Goal: Check status: Check status

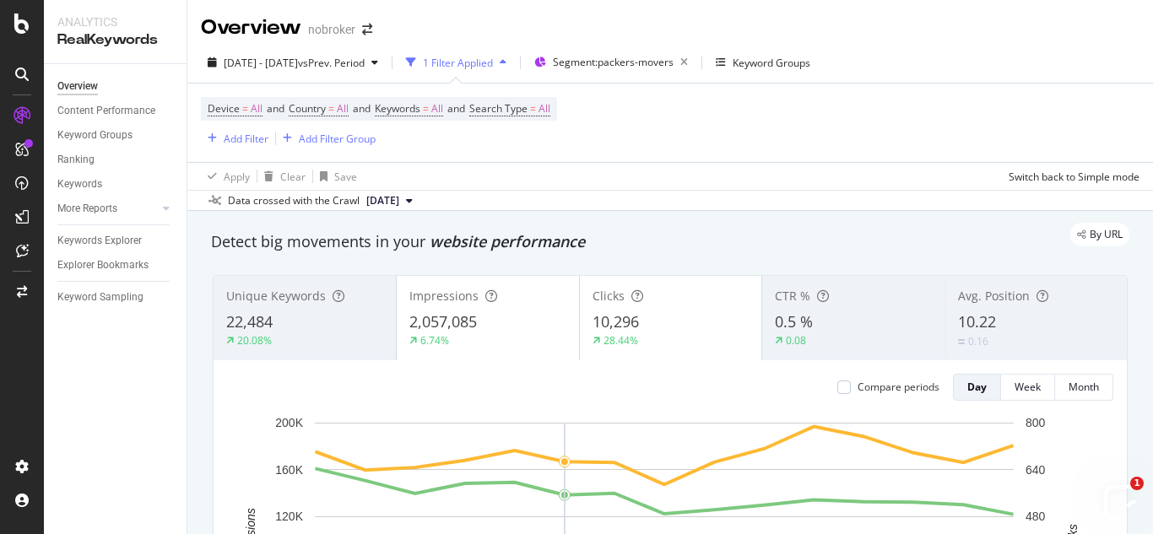
scroll to position [92, 0]
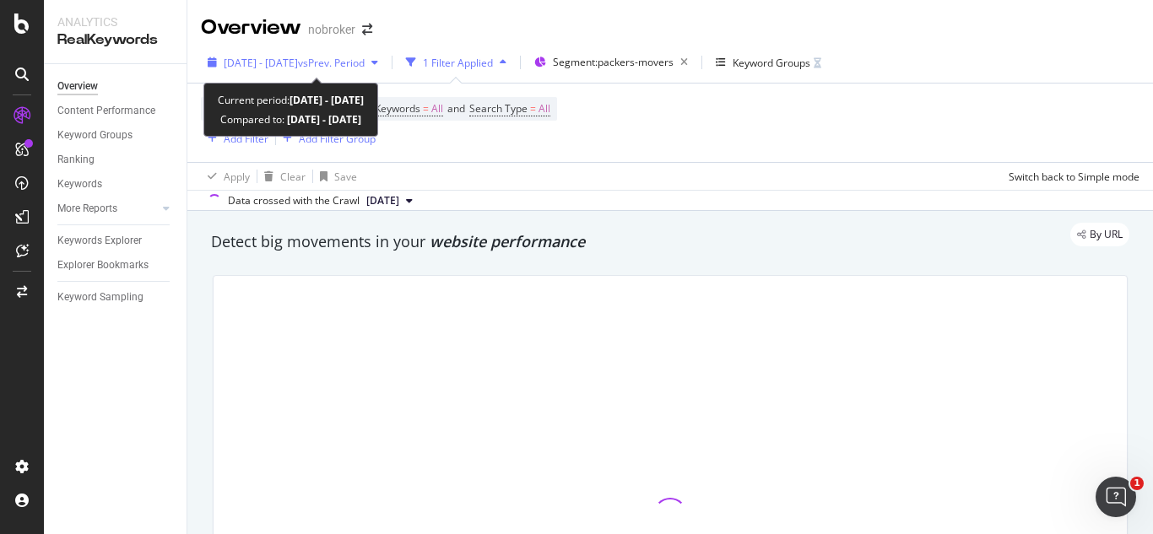
click at [365, 65] on span "vs Prev. Period" at bounding box center [331, 63] width 67 height 14
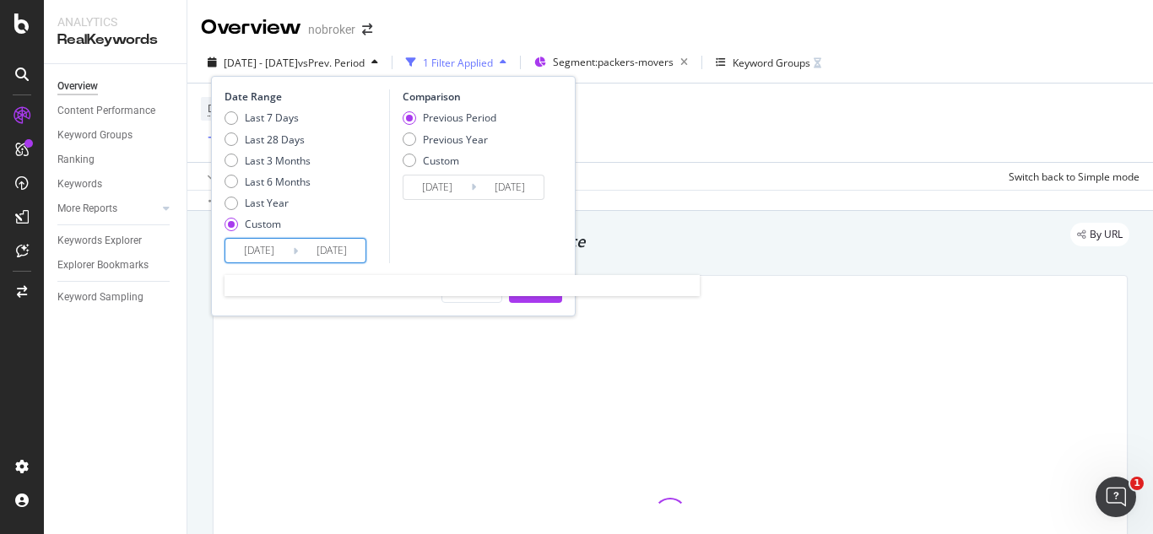
click at [349, 246] on input "2025/08/15" at bounding box center [332, 251] width 68 height 24
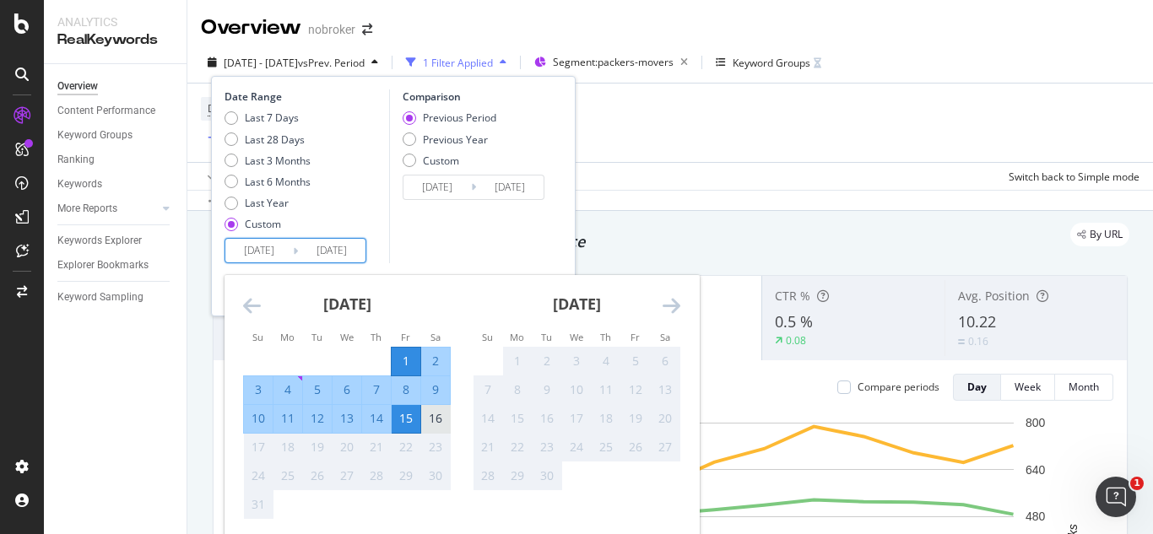
click at [440, 419] on div "16" at bounding box center [435, 418] width 29 height 17
type input "2025/08/16"
type input "2025/07/16"
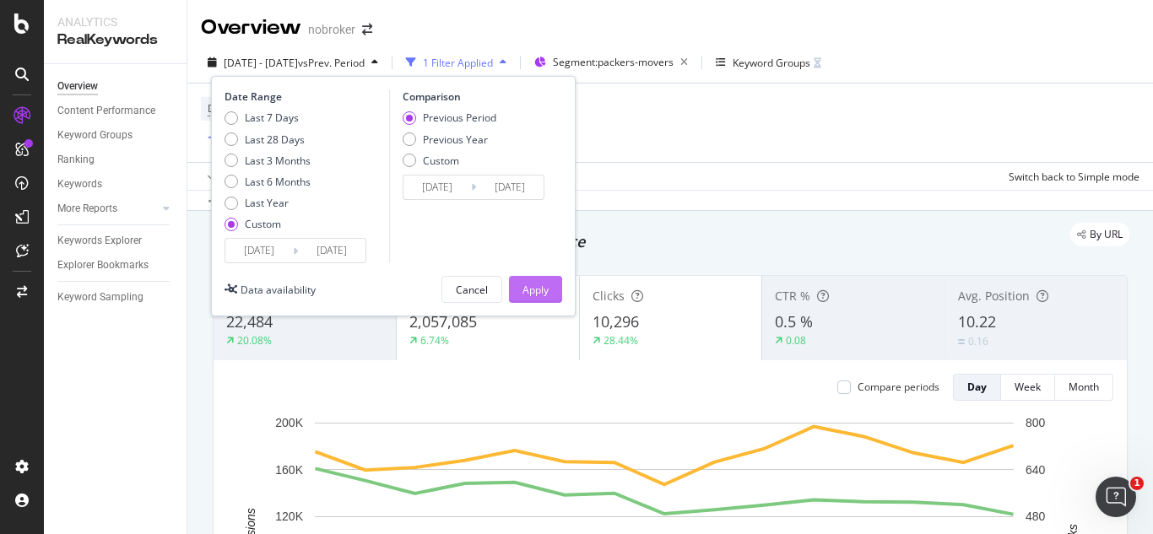
click at [527, 284] on div "Apply" at bounding box center [535, 290] width 26 height 14
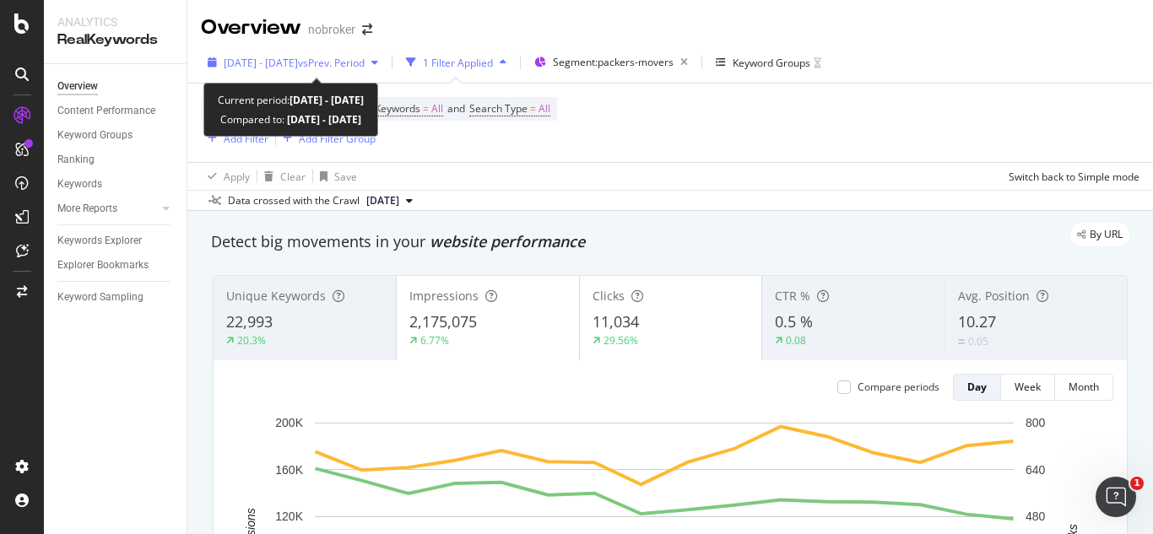
click at [298, 68] on span "2025 Aug. 1st - Aug. 16th" at bounding box center [261, 63] width 74 height 14
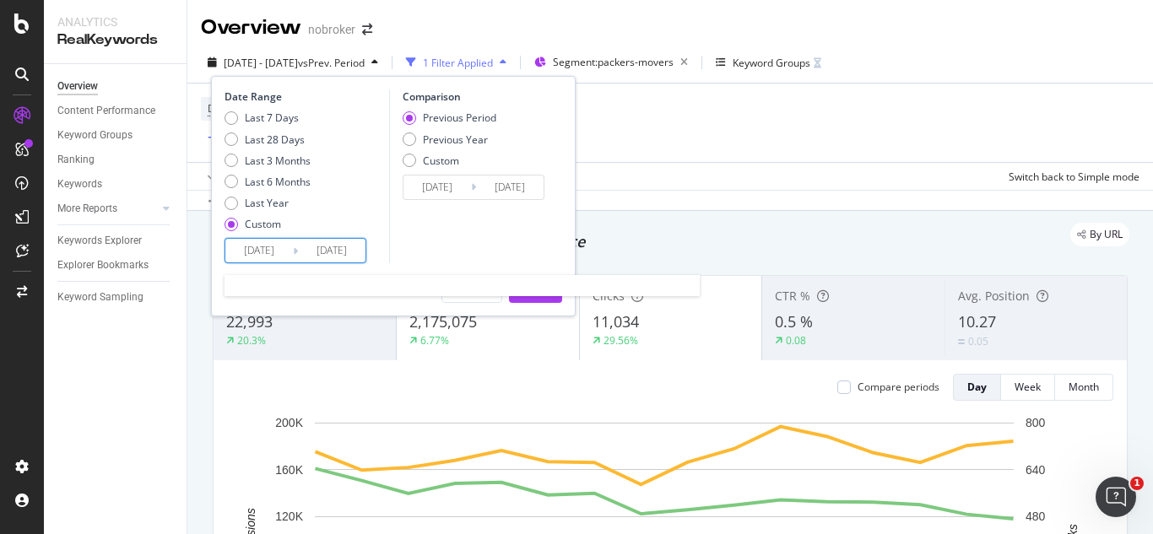
click at [276, 240] on input "2025/08/01" at bounding box center [259, 251] width 68 height 24
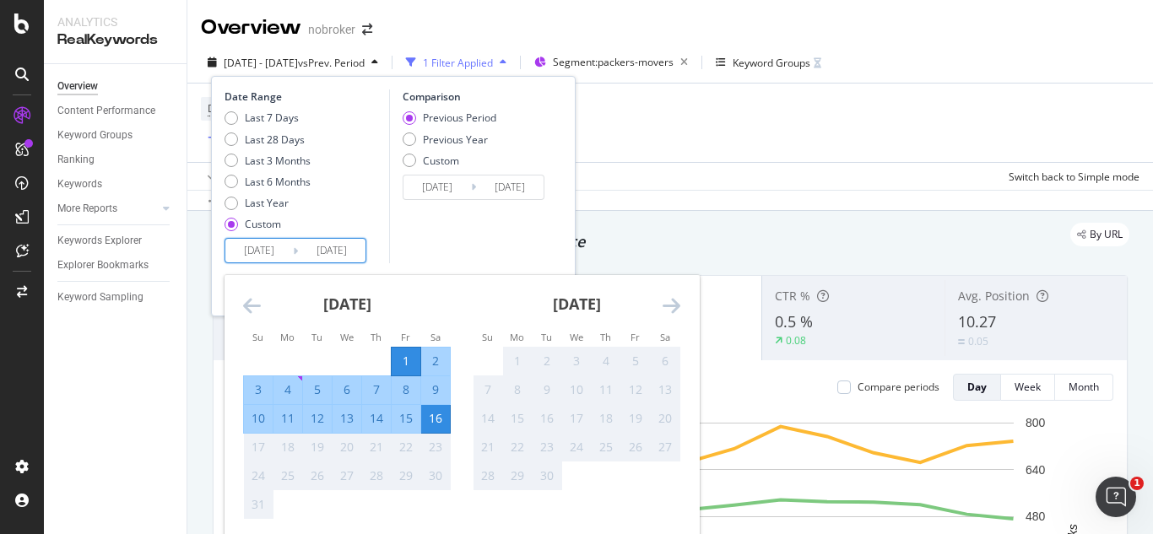
click at [287, 410] on div "11" at bounding box center [287, 418] width 29 height 17
type input "2025/08/11"
type input "2025/08/05"
type input "2025/08/10"
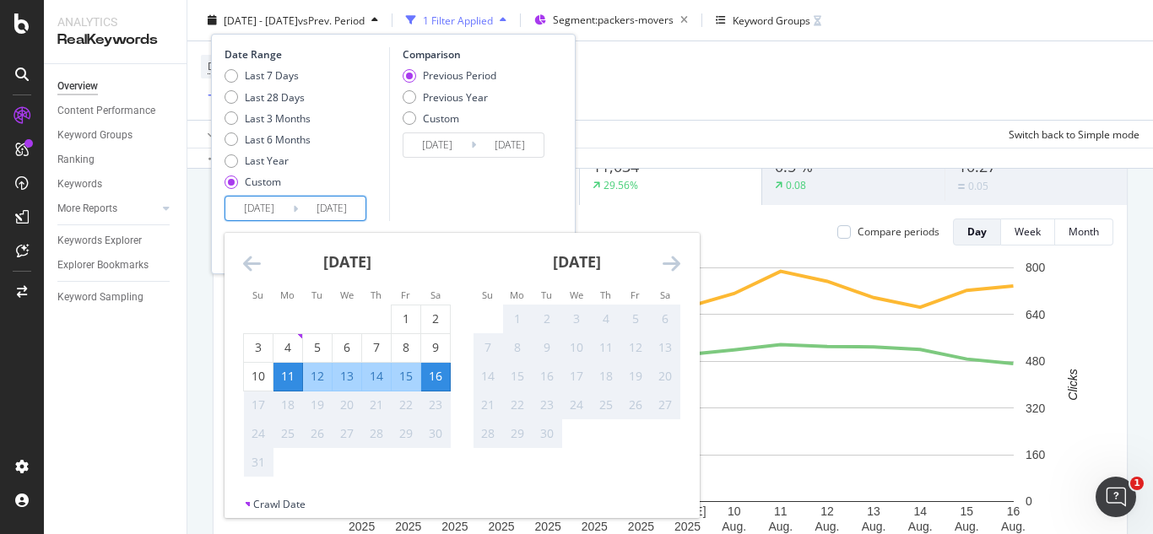
scroll to position [159, 0]
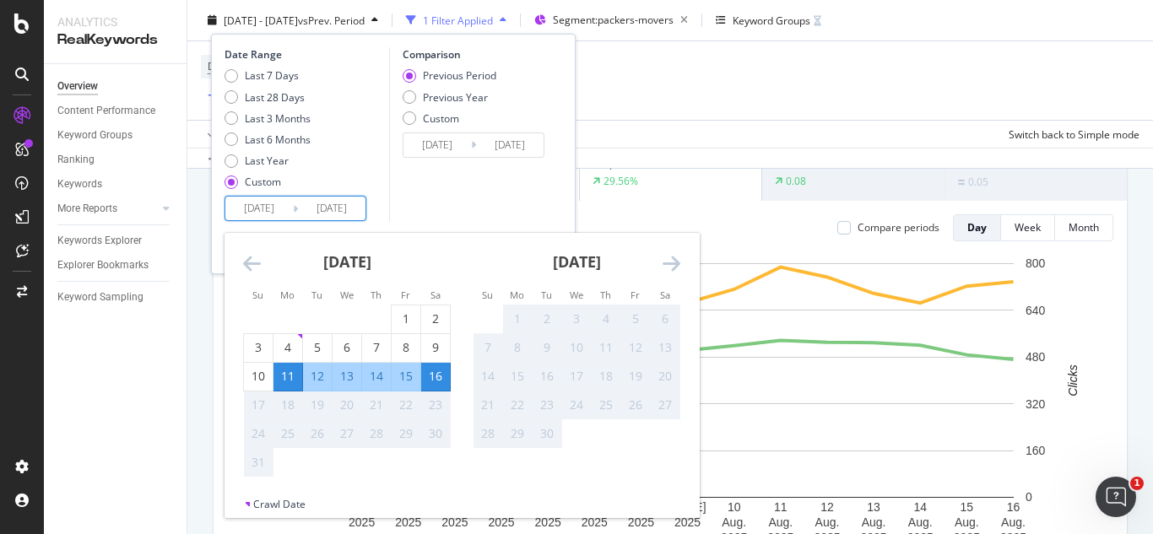
click at [434, 381] on div "16" at bounding box center [435, 376] width 29 height 17
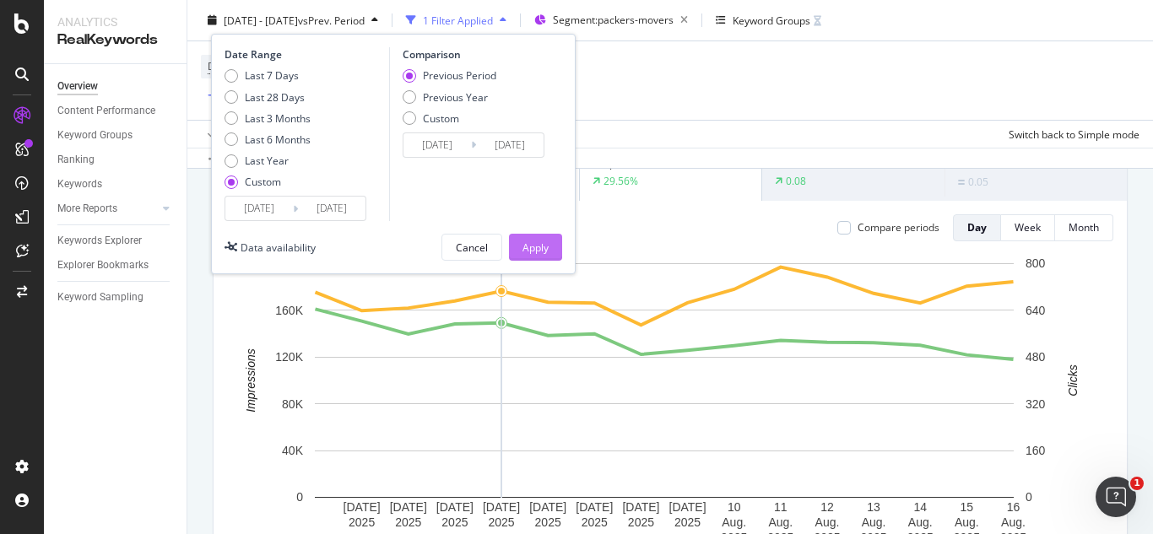
click at [523, 250] on div "Apply" at bounding box center [535, 247] width 26 height 14
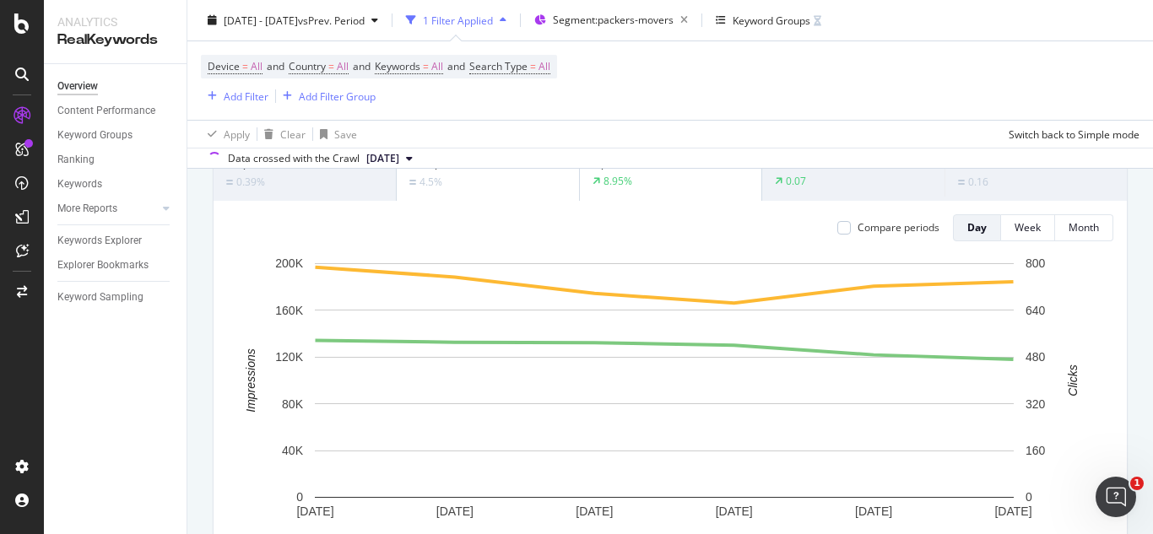
click at [523, 250] on div "Compare periods Day Week Month 11 Aug. 2025 12 Aug. 2025 13 Aug. 2025 14 Aug. 2…" at bounding box center [669, 397] width 913 height 393
